Goal: Task Accomplishment & Management: Use online tool/utility

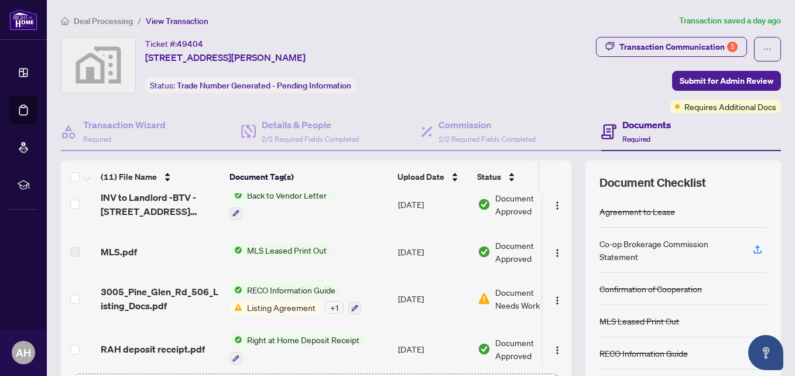
scroll to position [176, 0]
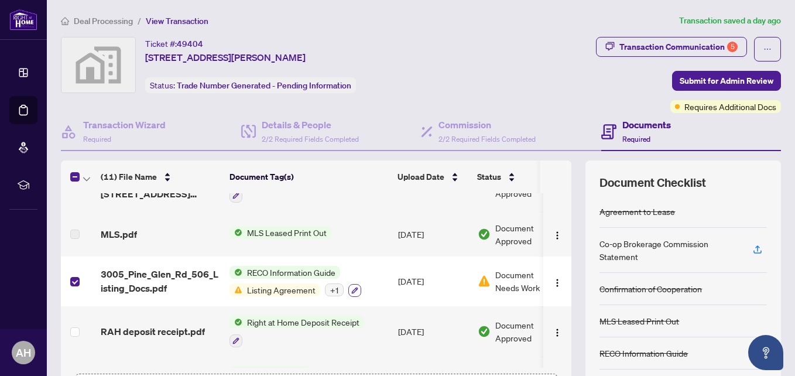
click at [352, 291] on icon "button" at bounding box center [354, 290] width 7 height 7
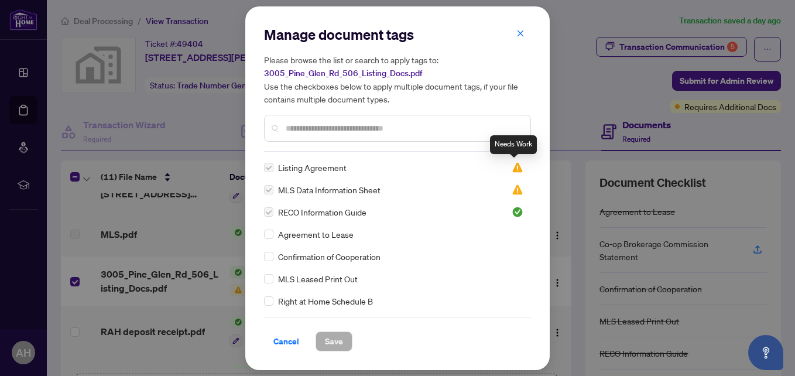
click at [512, 171] on img at bounding box center [517, 167] width 12 height 12
click at [511, 168] on img at bounding box center [517, 167] width 12 height 12
click at [577, 70] on div "Manage document tags Please browse the list or search to apply tags to: 3005_Pi…" at bounding box center [397, 188] width 795 height 376
click at [521, 38] on span "button" at bounding box center [520, 34] width 8 height 19
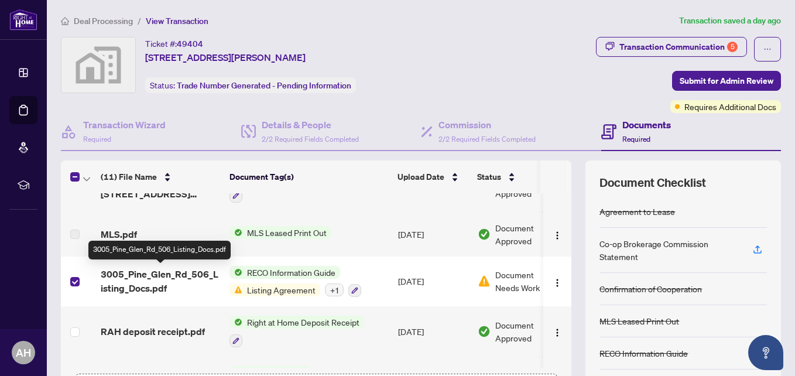
click at [126, 274] on span "3005_Pine_Glen_Rd_506_Listing_Docs.pdf" at bounding box center [160, 281] width 119 height 28
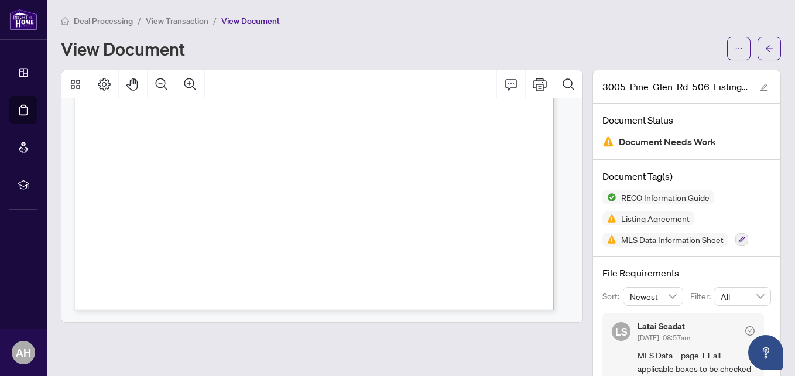
scroll to position [19987, 0]
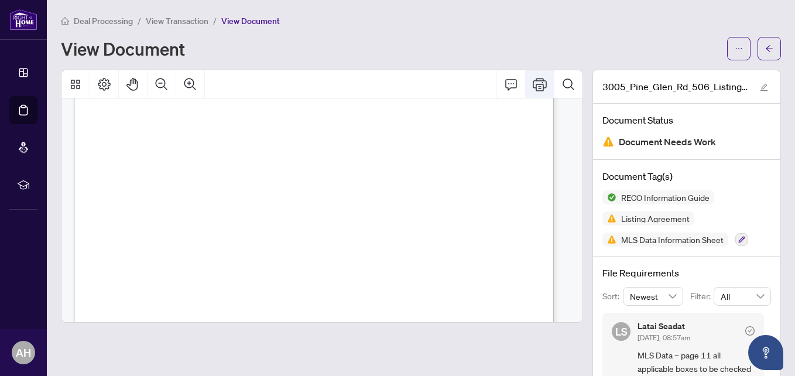
click at [532, 84] on icon "Print" at bounding box center [539, 84] width 14 height 14
